Goal: Information Seeking & Learning: Check status

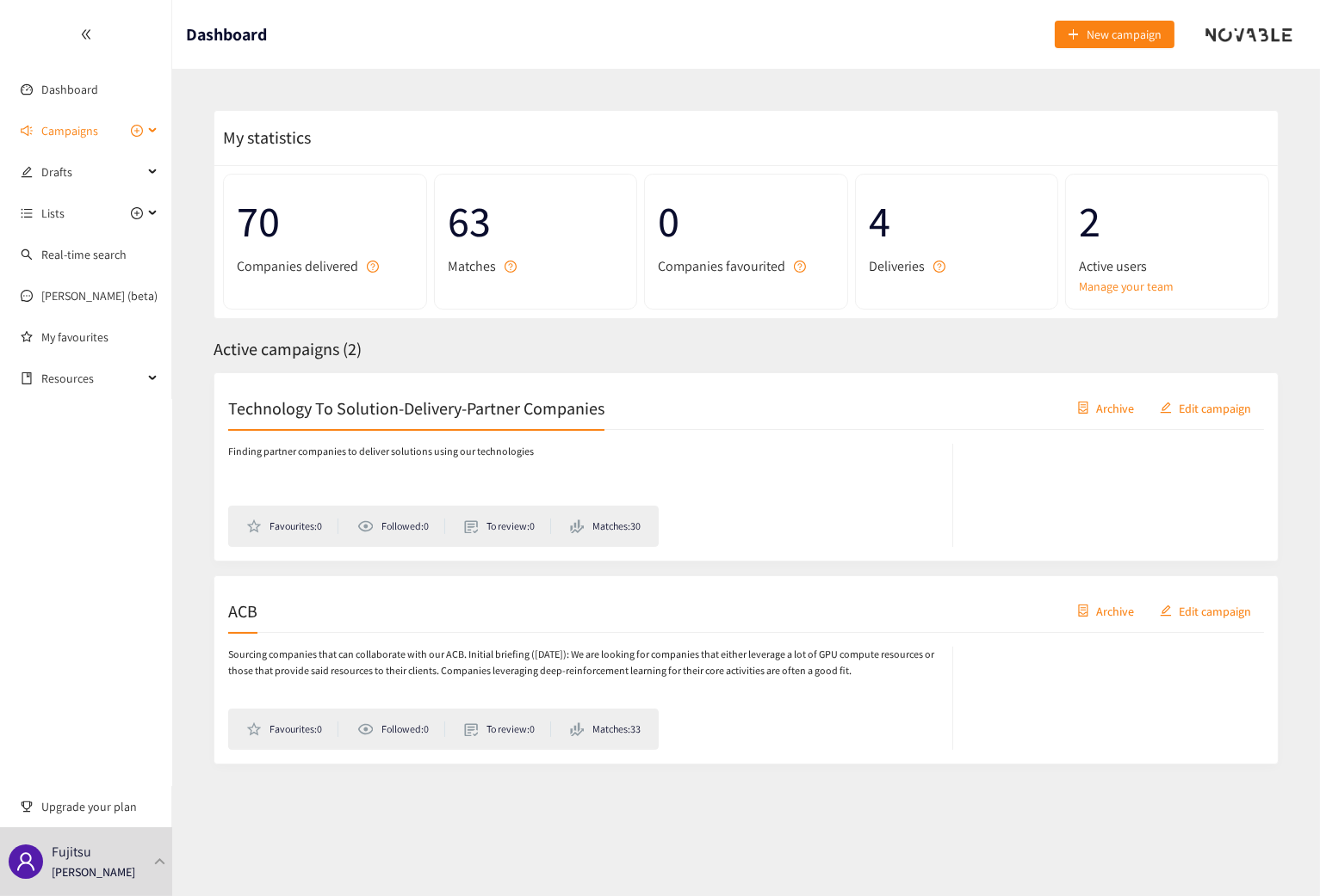
click at [47, 130] on span "Campaigns" at bounding box center [69, 130] width 57 height 34
click at [57, 214] on link "ACB" at bounding box center [51, 213] width 21 height 15
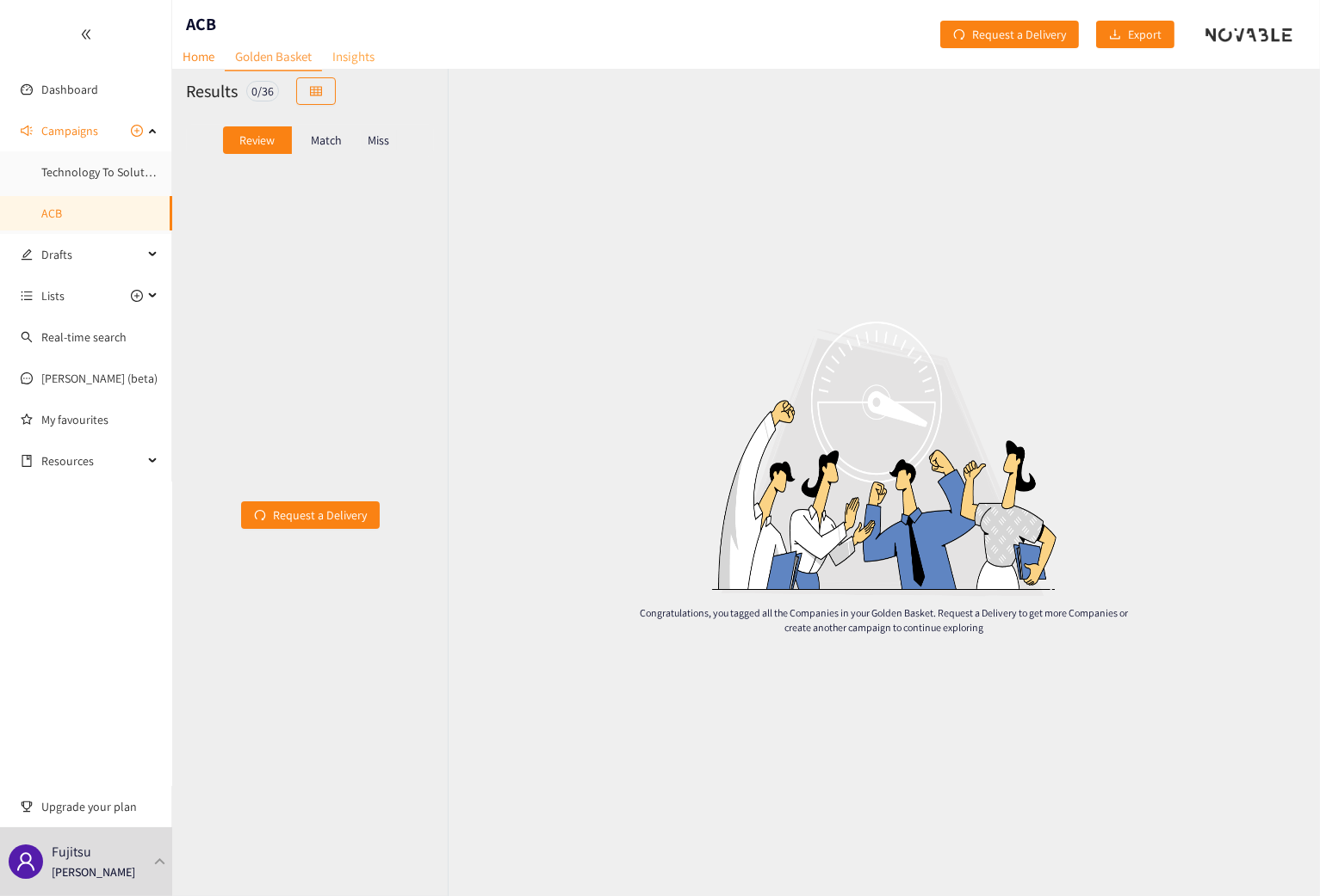
click at [347, 58] on link "Insights" at bounding box center [353, 56] width 63 height 27
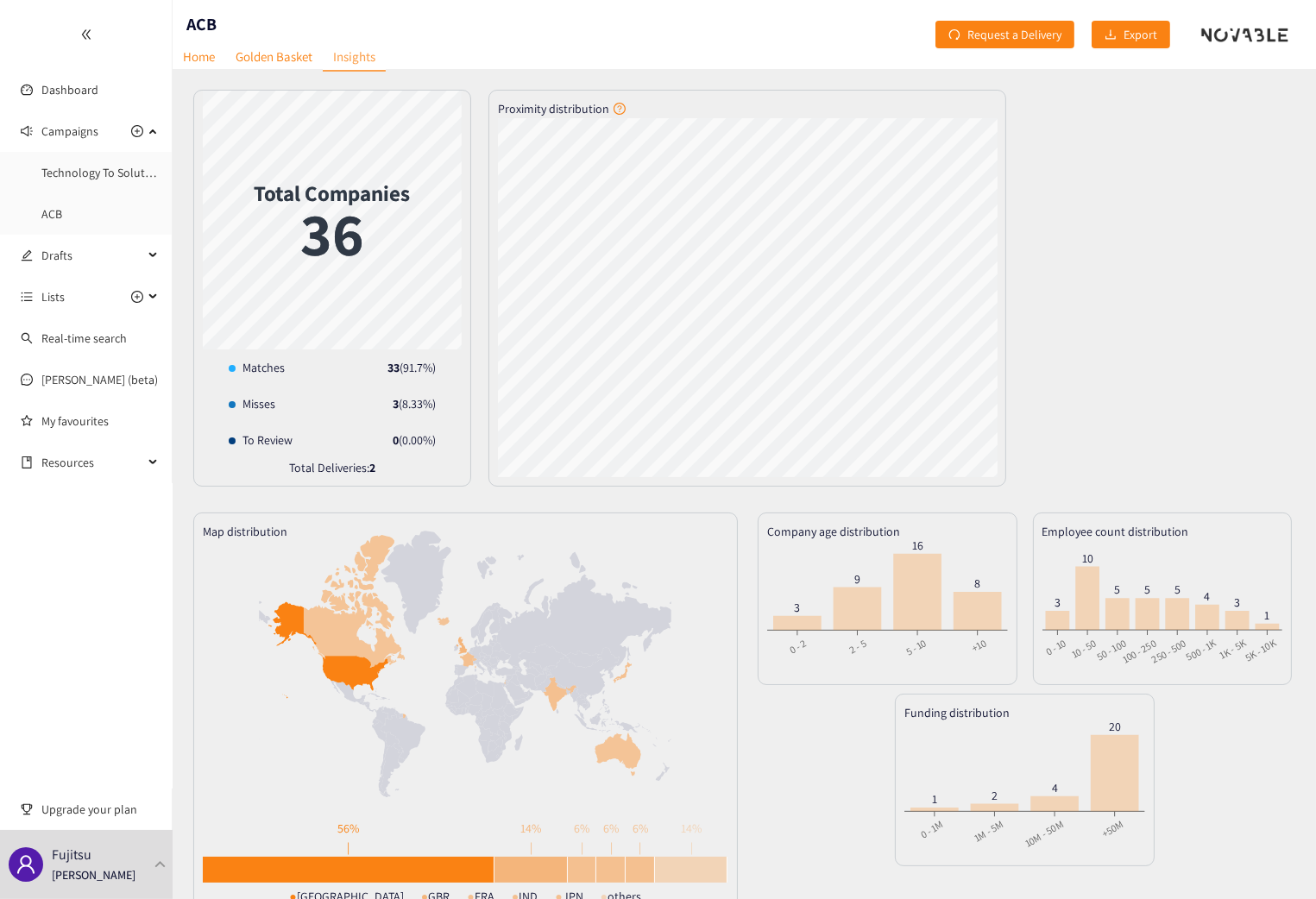
click at [416, 367] on div "33 ( 91.7 %)" at bounding box center [411, 367] width 49 height 19
click at [436, 367] on div "Matches 33 ( 91.7 %)" at bounding box center [332, 367] width 259 height 36
drag, startPoint x: 402, startPoint y: 369, endPoint x: 429, endPoint y: 366, distance: 27.2
click at [429, 366] on div "33 ( 91.7 %)" at bounding box center [411, 367] width 49 height 19
